Goal: Task Accomplishment & Management: Manage account settings

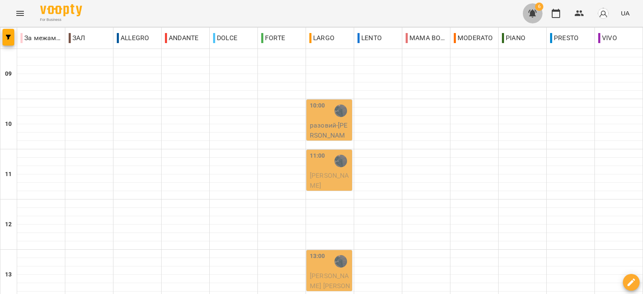
click at [529, 9] on icon "button" at bounding box center [532, 13] width 10 height 10
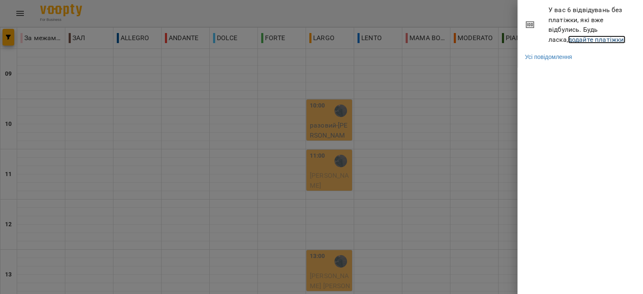
click at [568, 38] on link "додайте платіжки!" at bounding box center [597, 40] width 58 height 8
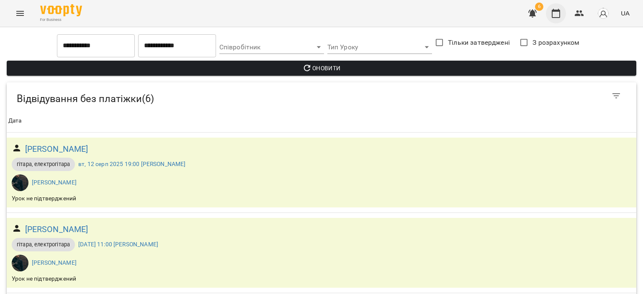
click at [551, 13] on button "button" at bounding box center [556, 13] width 20 height 20
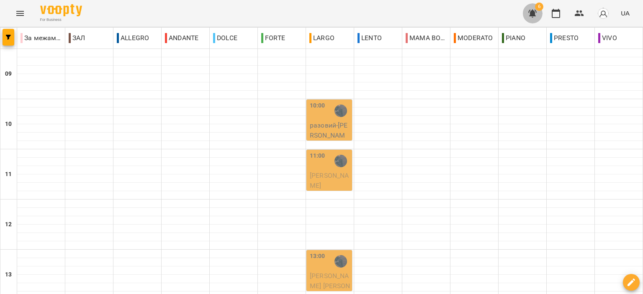
click at [538, 17] on button "button" at bounding box center [532, 13] width 20 height 20
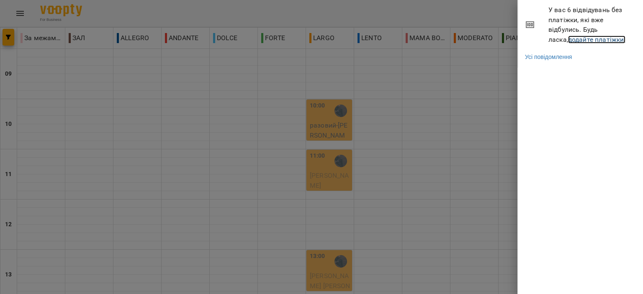
click at [595, 39] on link "додайте платіжки!" at bounding box center [597, 40] width 58 height 8
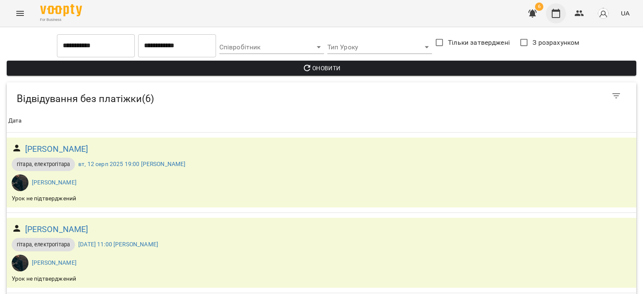
click at [564, 11] on button "button" at bounding box center [556, 13] width 20 height 20
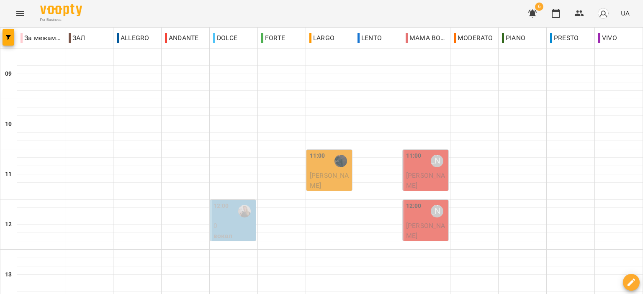
scroll to position [42, 0]
click at [223, 221] on p "0" at bounding box center [233, 226] width 41 height 10
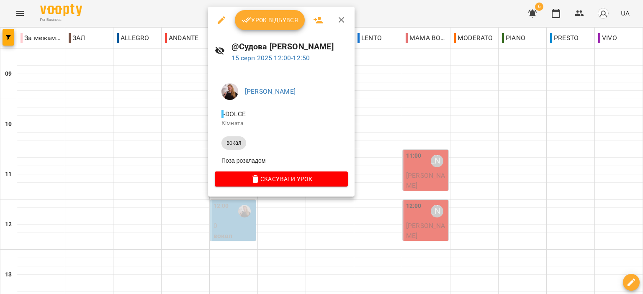
click at [342, 21] on icon "button" at bounding box center [341, 20] width 6 height 6
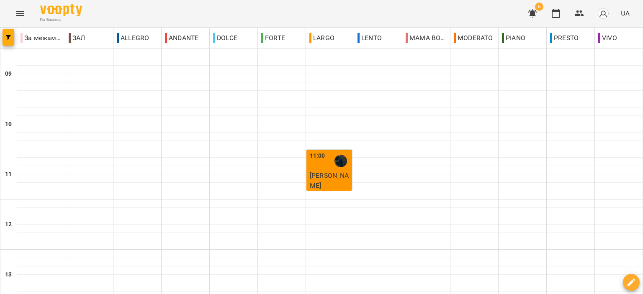
scroll to position [335, 0]
click at [531, 15] on icon "button" at bounding box center [532, 14] width 8 height 8
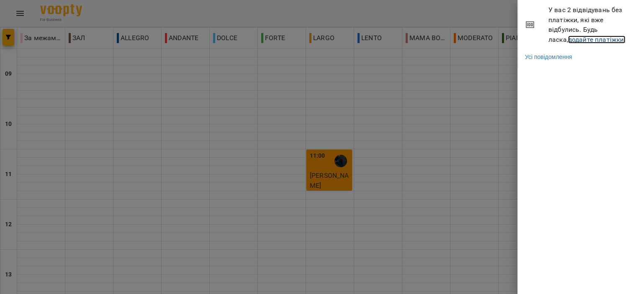
click at [568, 38] on link "додайте платіжки!" at bounding box center [597, 40] width 58 height 8
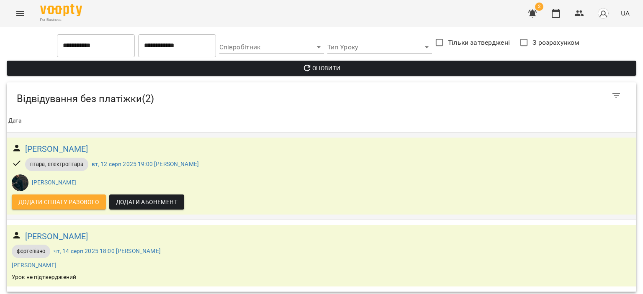
scroll to position [4, 0]
click at [552, 19] on button "button" at bounding box center [556, 13] width 20 height 20
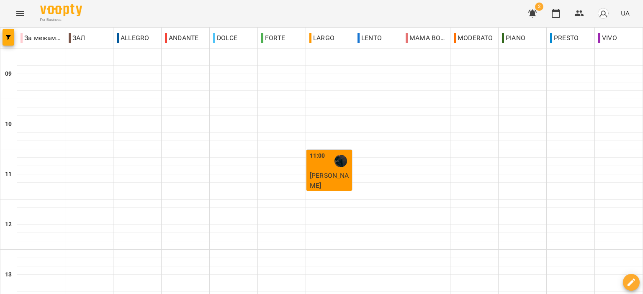
scroll to position [413, 0]
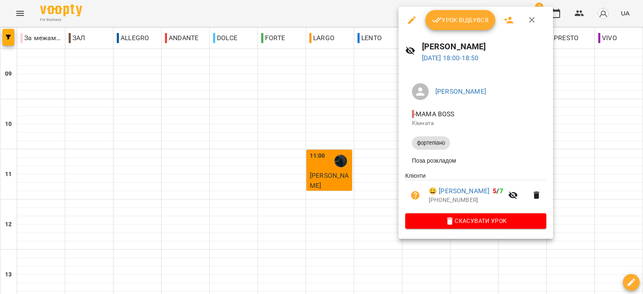
click at [449, 24] on span "Урок відбувся" at bounding box center [460, 20] width 57 height 10
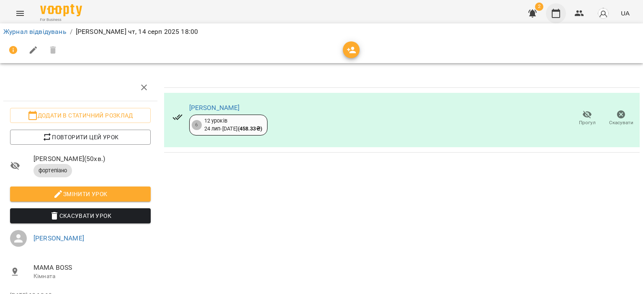
click at [555, 19] on button "button" at bounding box center [556, 13] width 20 height 20
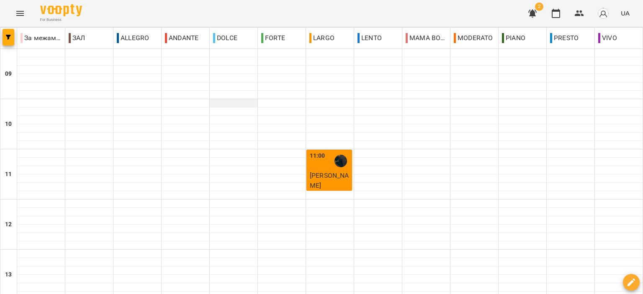
scroll to position [413, 0]
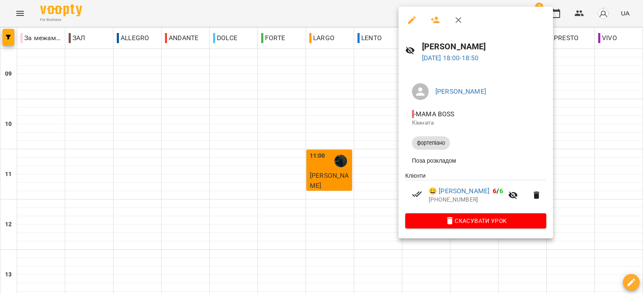
click at [463, 16] on button "button" at bounding box center [458, 20] width 20 height 20
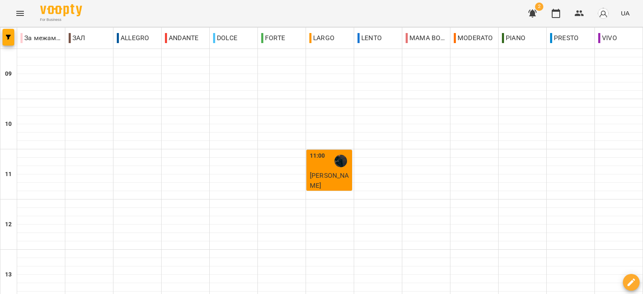
click at [537, 10] on span "2" at bounding box center [539, 7] width 8 height 8
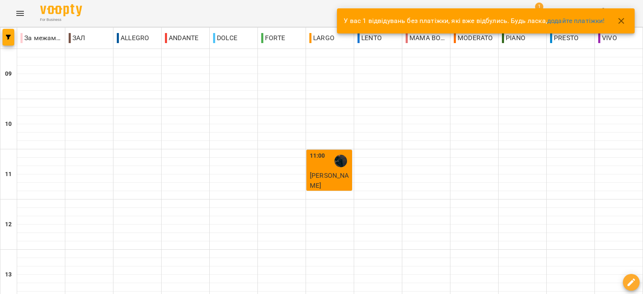
click at [621, 19] on icon "button" at bounding box center [621, 21] width 10 height 10
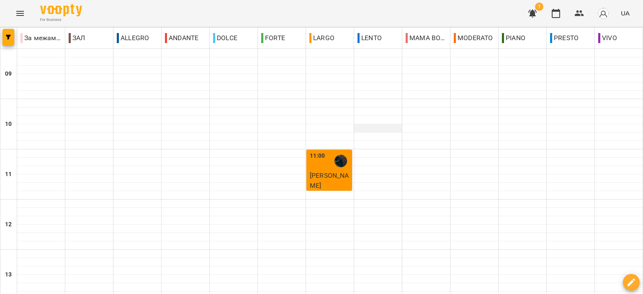
scroll to position [377, 0]
click at [532, 16] on icon "button" at bounding box center [532, 14] width 8 height 8
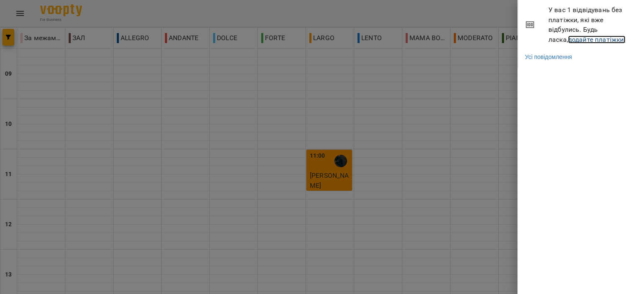
click at [573, 36] on link "додайте платіжки!" at bounding box center [597, 40] width 58 height 8
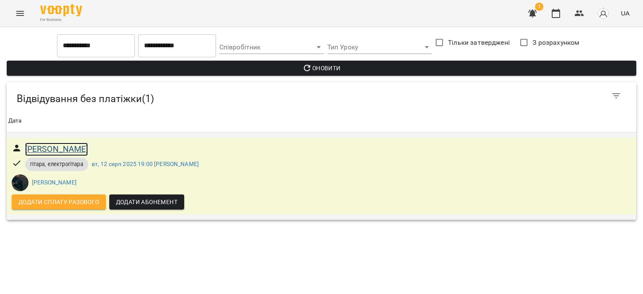
click at [74, 146] on h6 "[PERSON_NAME]" at bounding box center [56, 149] width 63 height 13
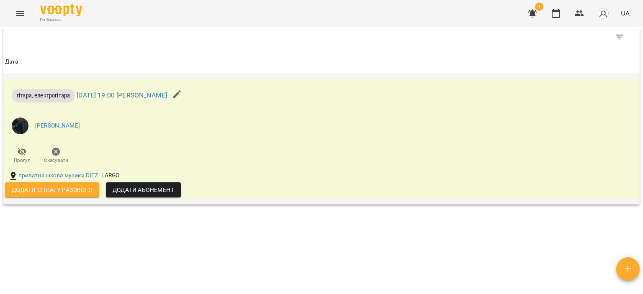
scroll to position [377, 0]
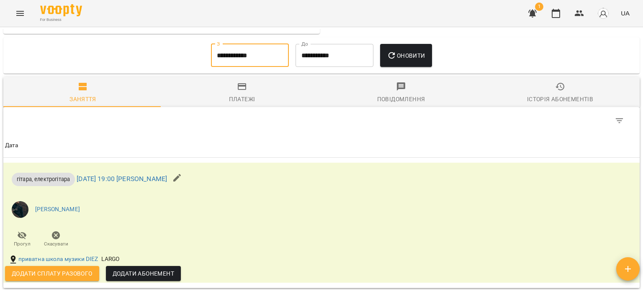
click at [257, 56] on input "**********" at bounding box center [250, 55] width 78 height 23
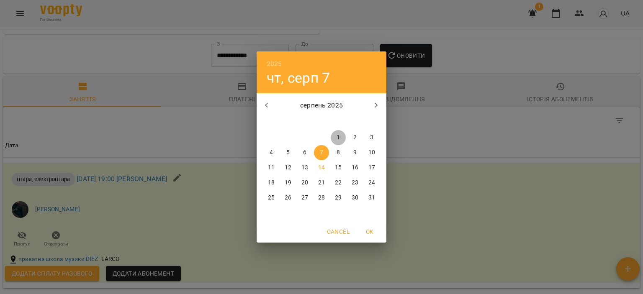
click at [336, 137] on span "1" at bounding box center [338, 137] width 15 height 8
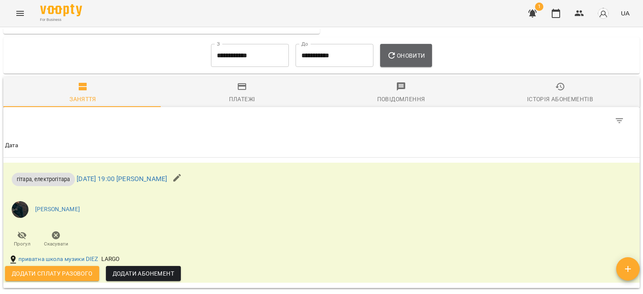
click at [407, 56] on span "Оновити" at bounding box center [406, 56] width 38 height 10
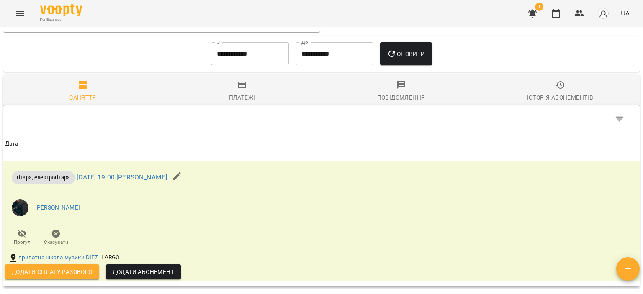
scroll to position [351, 0]
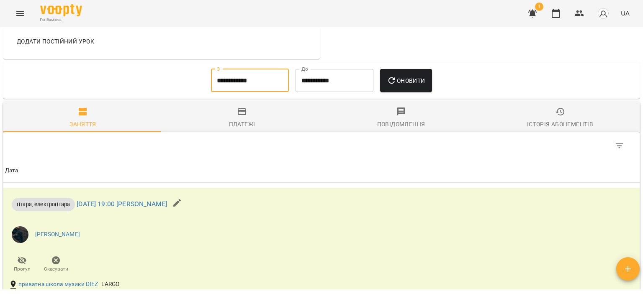
click at [245, 88] on input "**********" at bounding box center [250, 80] width 78 height 23
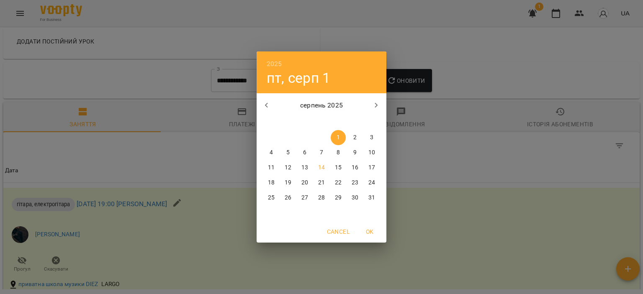
click at [268, 103] on icon "button" at bounding box center [266, 105] width 10 height 10
click at [285, 164] on p "15" at bounding box center [287, 168] width 7 height 8
type input "**********"
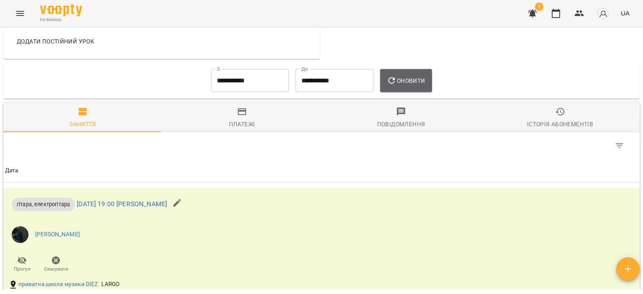
click at [403, 88] on button "Оновити" at bounding box center [405, 80] width 51 height 23
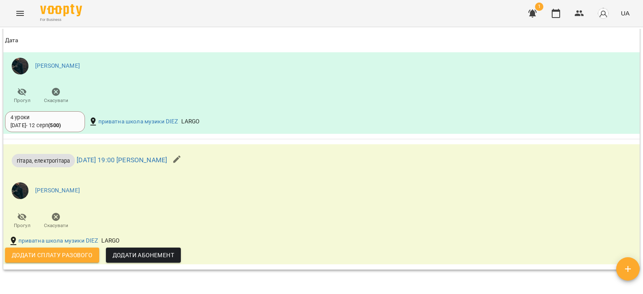
scroll to position [728, 0]
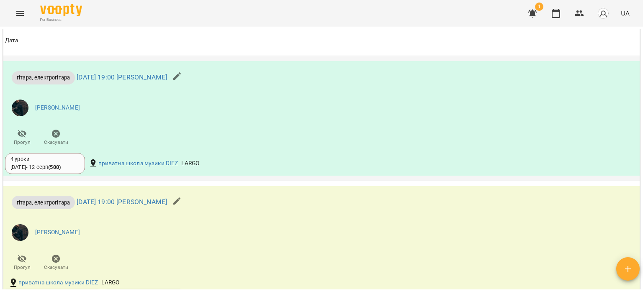
click at [76, 162] on div "4 уроки" at bounding box center [44, 160] width 69 height 8
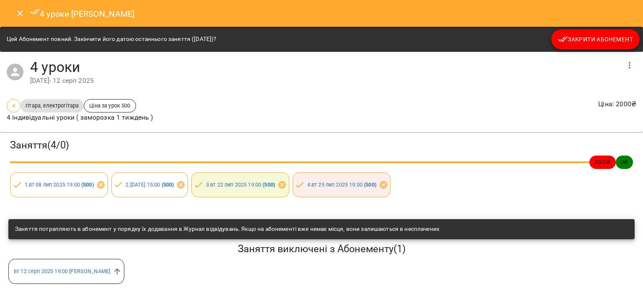
scroll to position [0, 0]
click at [16, 8] on button "Close" at bounding box center [20, 13] width 20 height 20
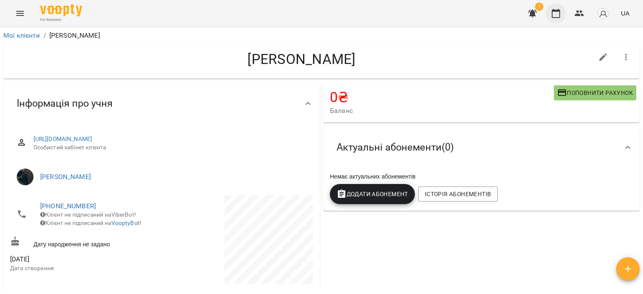
click at [561, 11] on button "button" at bounding box center [556, 13] width 20 height 20
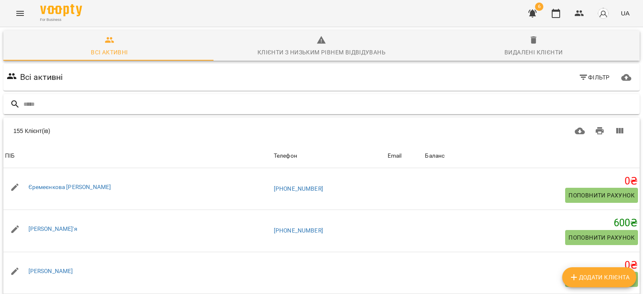
click at [217, 103] on input "text" at bounding box center [329, 104] width 613 height 14
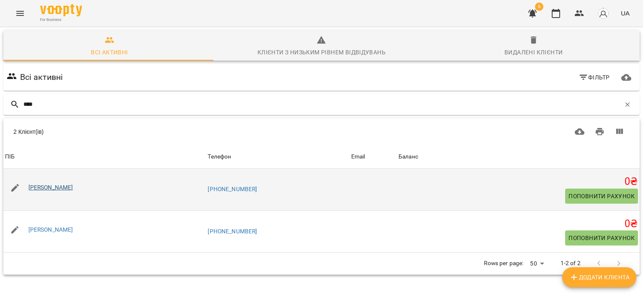
type input "****"
click at [61, 189] on link "[PERSON_NAME]" at bounding box center [50, 187] width 45 height 7
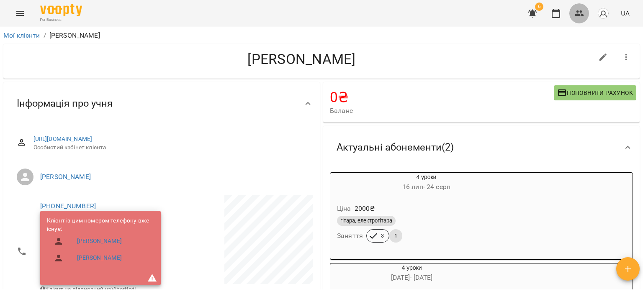
click at [576, 13] on icon "button" at bounding box center [579, 13] width 10 height 10
